Goal: Find specific page/section: Find specific page/section

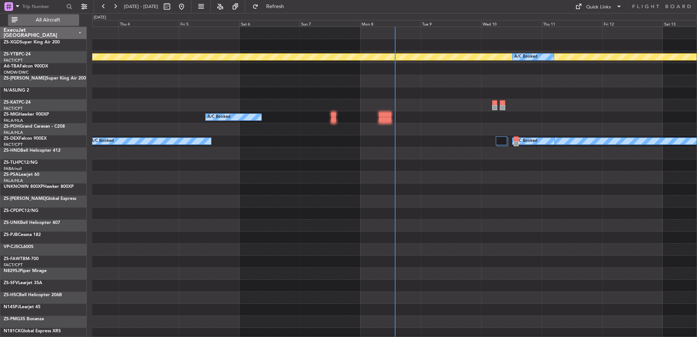
click at [63, 21] on span "All Aircraft" at bounding box center [48, 20] width 58 height 5
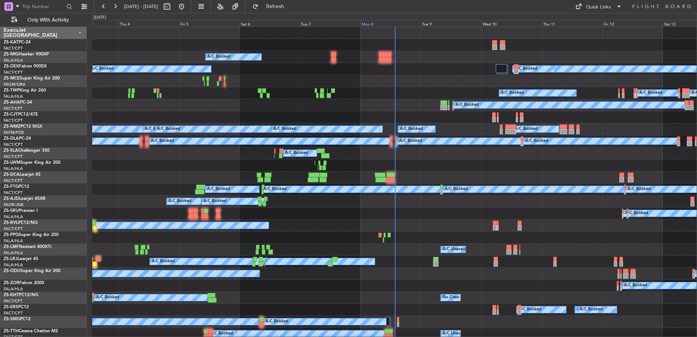
click at [378, 22] on div "Mon 8" at bounding box center [390, 23] width 61 height 7
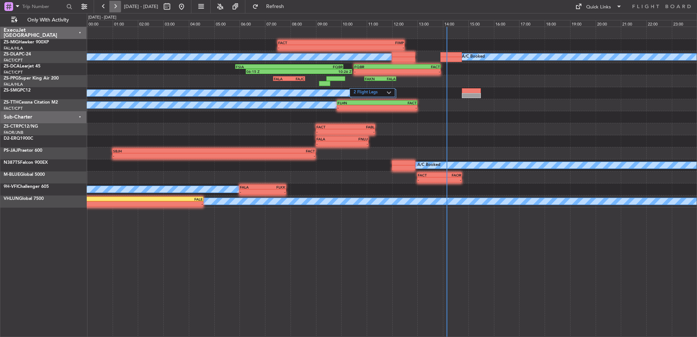
click at [117, 5] on button at bounding box center [115, 7] width 12 height 12
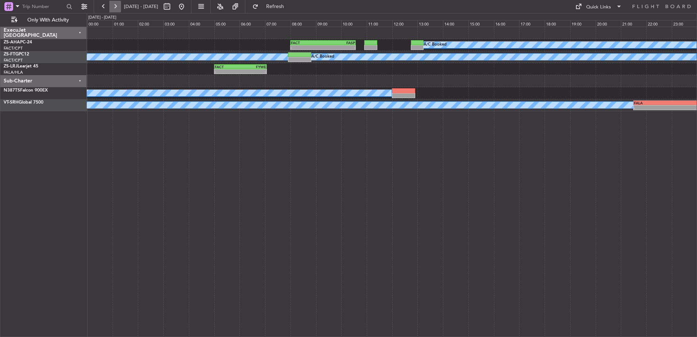
click at [118, 4] on button at bounding box center [115, 7] width 12 height 12
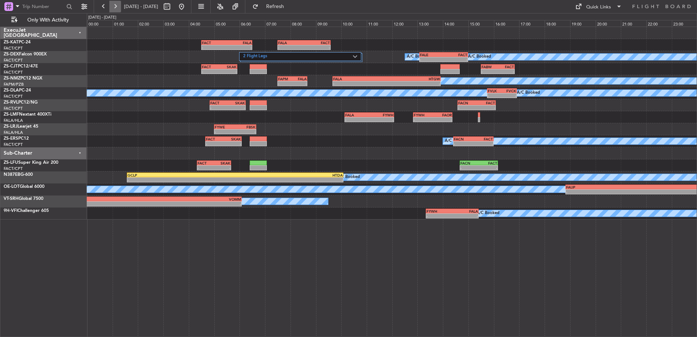
click at [119, 4] on button at bounding box center [115, 7] width 12 height 12
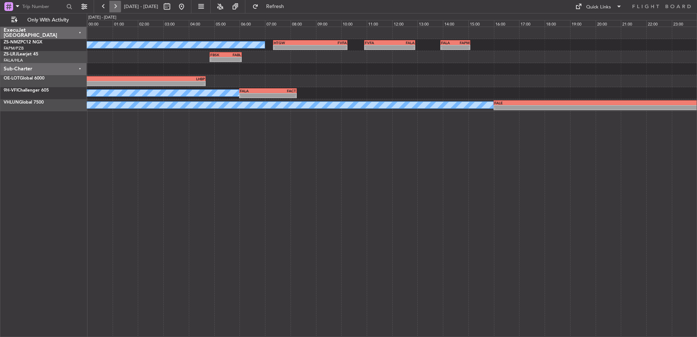
click at [117, 4] on button at bounding box center [115, 7] width 12 height 12
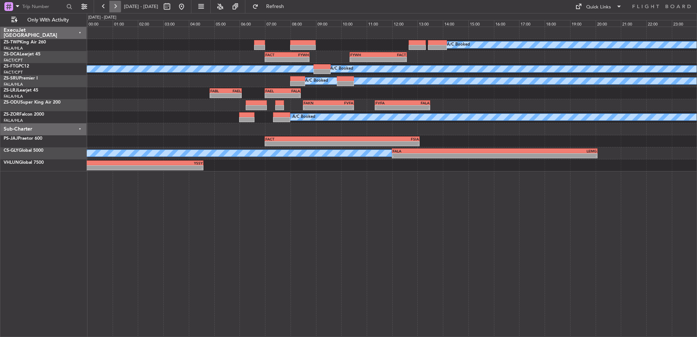
click at [117, 4] on button at bounding box center [115, 7] width 12 height 12
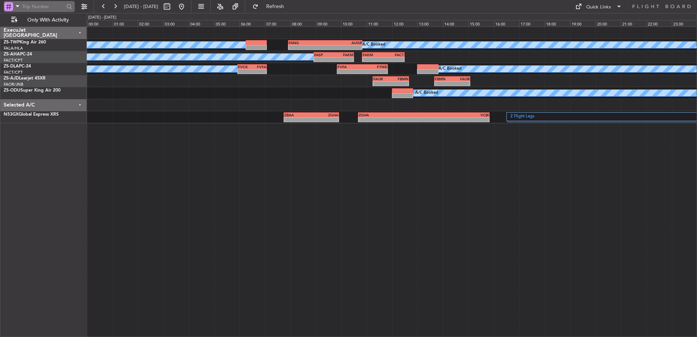
click at [19, 4] on span at bounding box center [17, 5] width 9 height 9
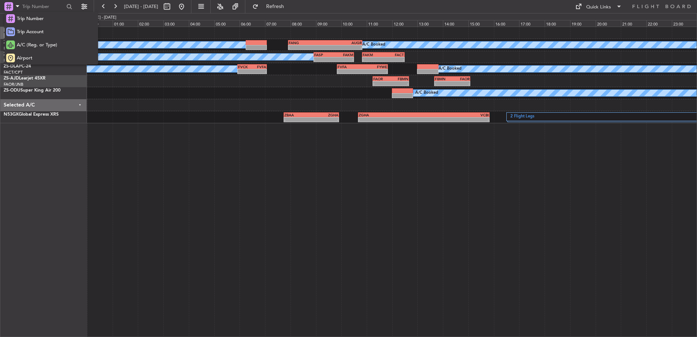
click at [22, 145] on div at bounding box center [348, 168] width 697 height 337
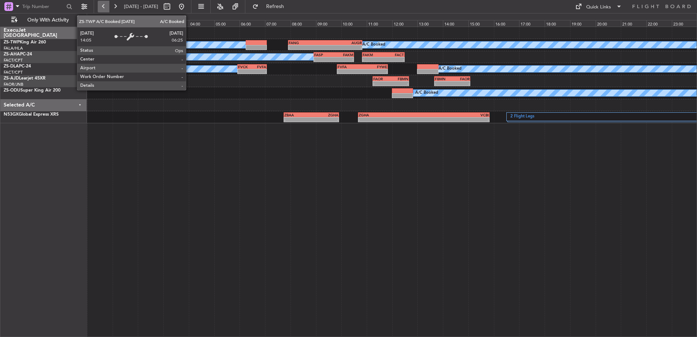
click at [104, 8] on button at bounding box center [104, 7] width 12 height 12
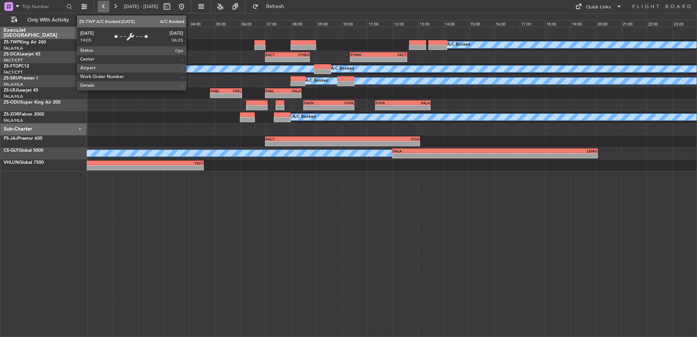
click at [104, 8] on button at bounding box center [104, 7] width 12 height 12
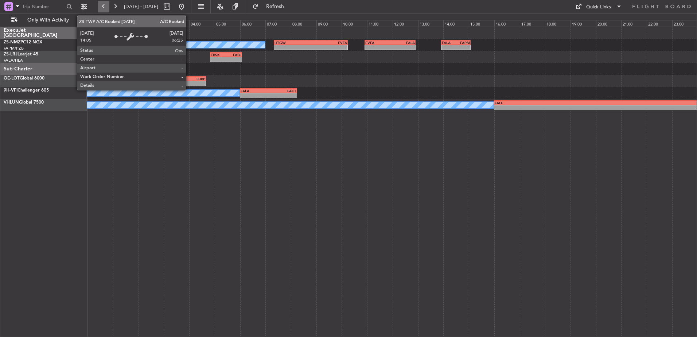
click at [104, 8] on button at bounding box center [104, 7] width 12 height 12
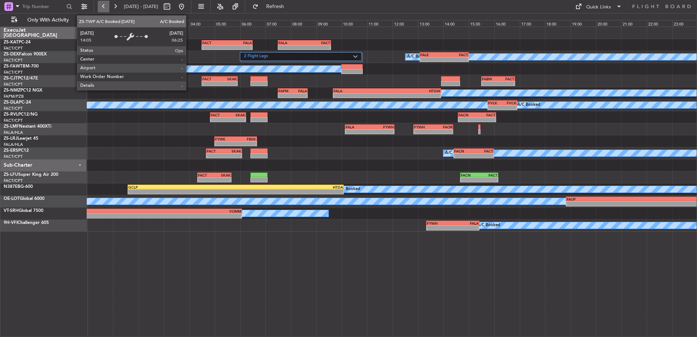
click at [103, 5] on button at bounding box center [104, 7] width 12 height 12
